Goal: Navigation & Orientation: Find specific page/section

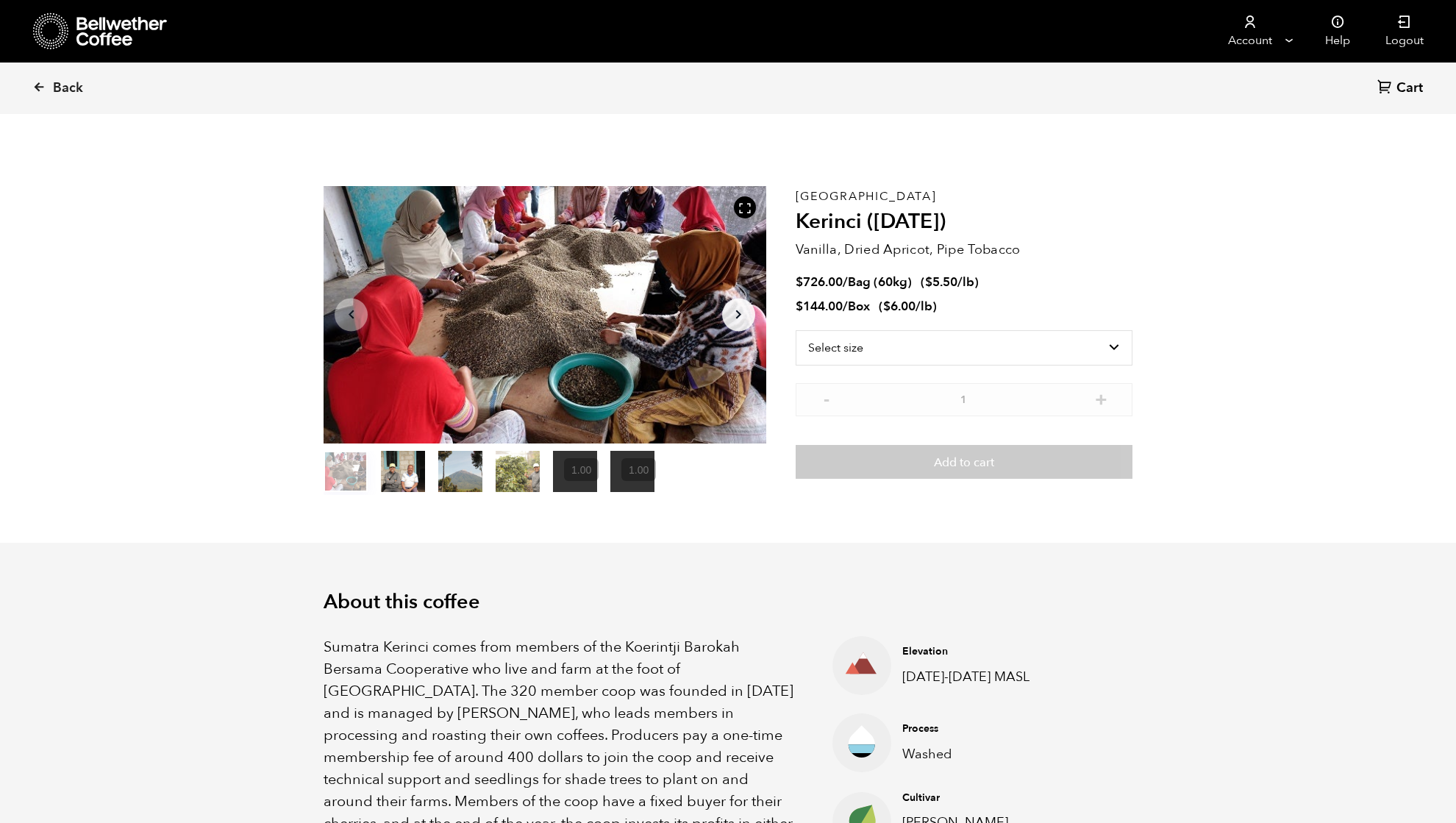
scroll to position [639, 782]
click at [62, 80] on span "Back" at bounding box center [68, 88] width 31 height 18
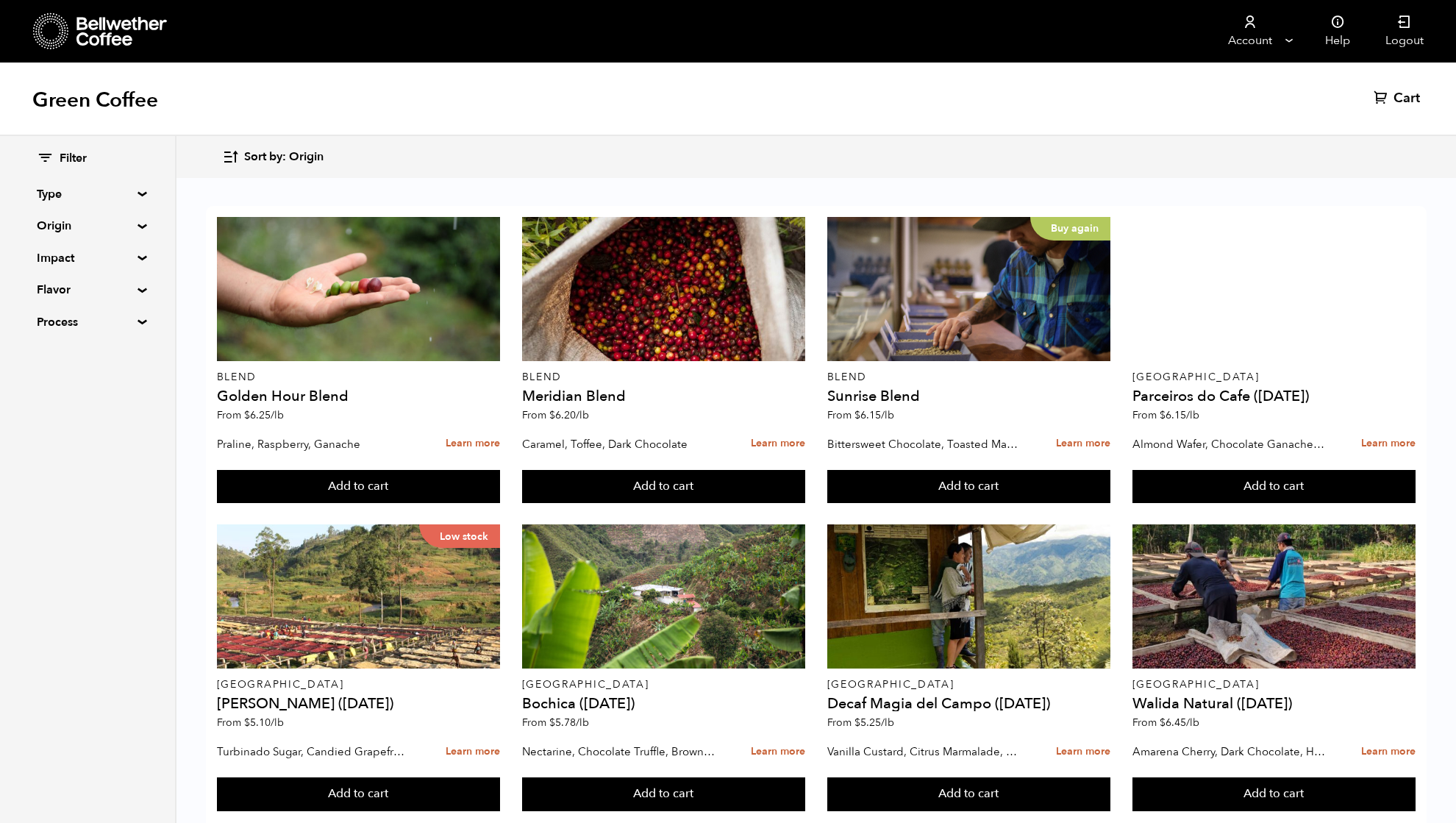
click at [51, 193] on summary "Type" at bounding box center [87, 194] width 101 height 18
click at [51, 193] on summary "Type" at bounding box center [88, 194] width 102 height 18
click at [70, 321] on summary "Process" at bounding box center [87, 322] width 101 height 18
click at [70, 321] on summary "Process" at bounding box center [88, 322] width 102 height 18
click at [56, 285] on summary "Flavor" at bounding box center [87, 289] width 101 height 18
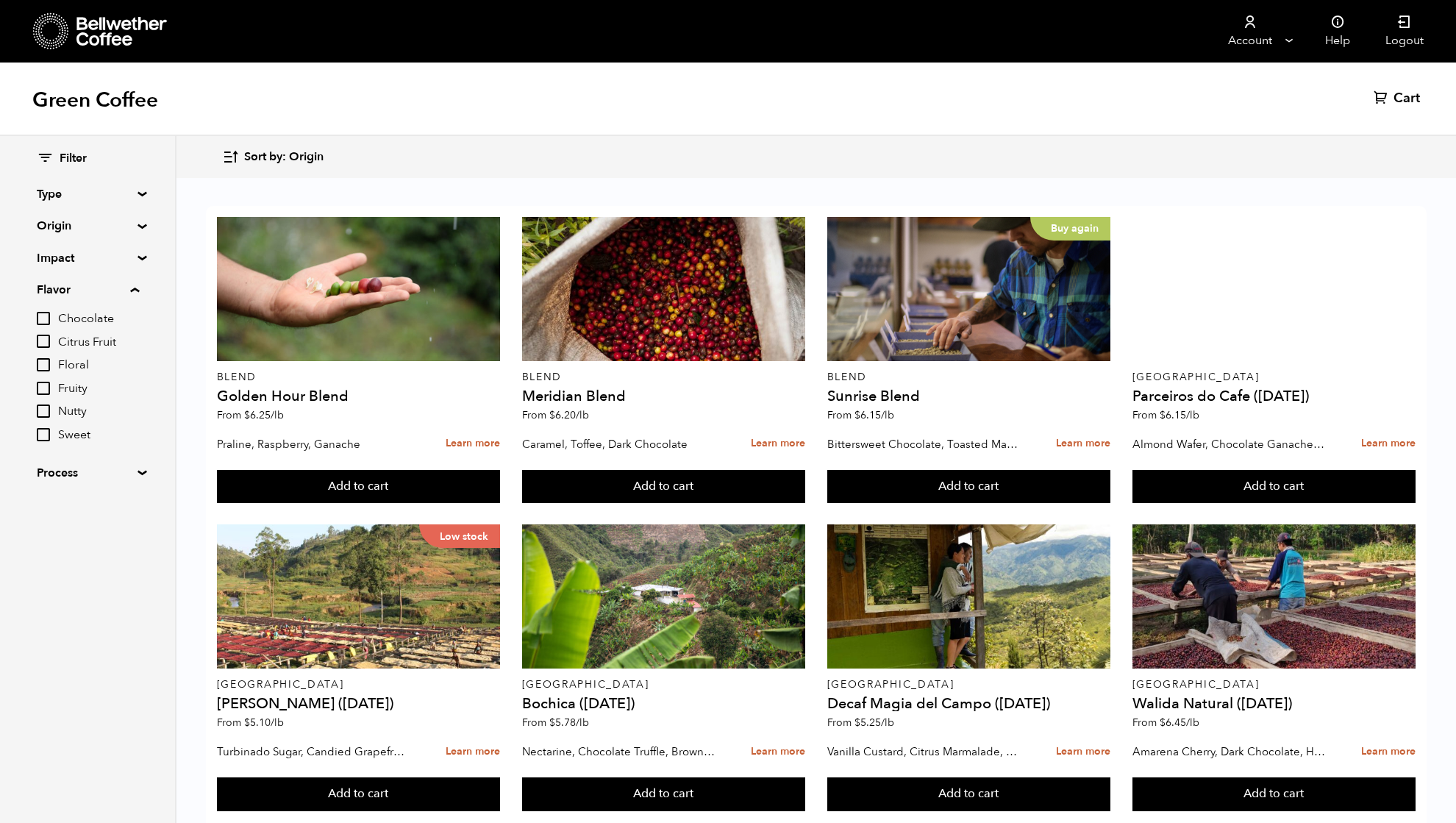
click at [56, 285] on summary "Flavor" at bounding box center [88, 289] width 102 height 18
